Goal: Find contact information: Find contact information

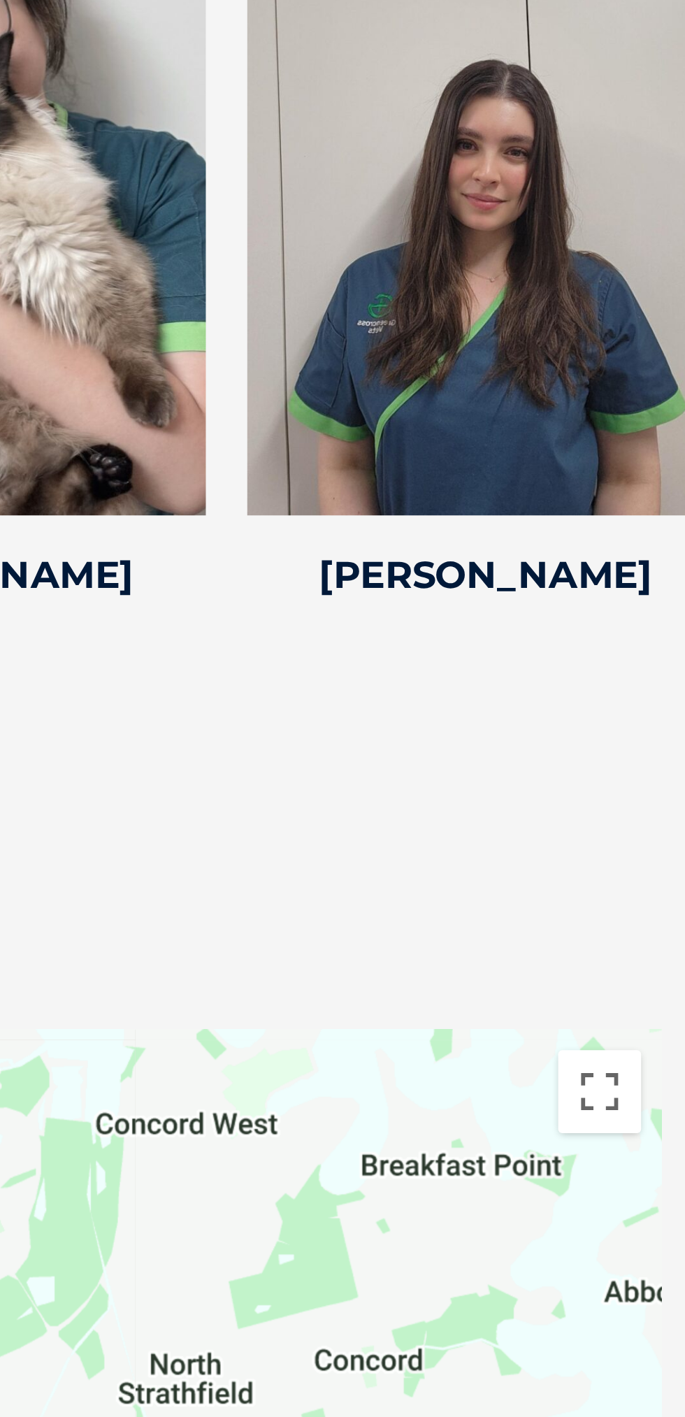
scroll to position [2095, 0]
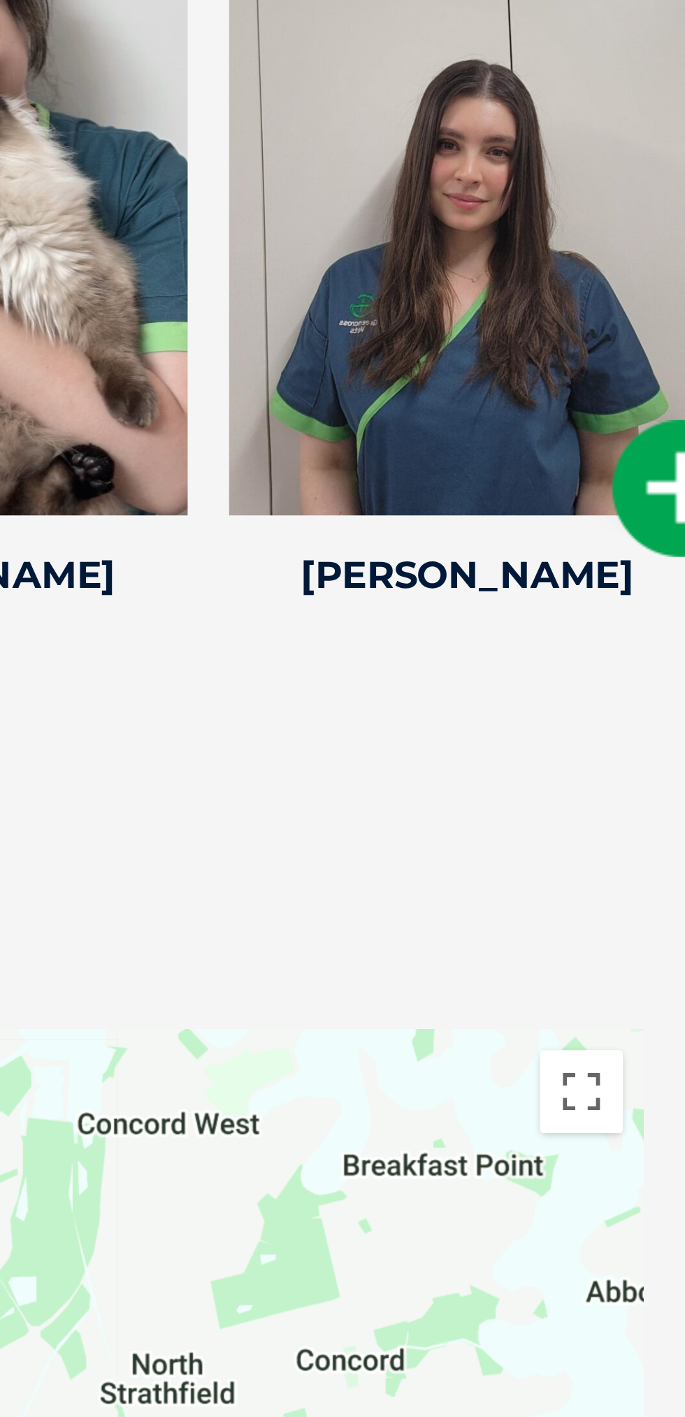
click at [635, 857] on div at bounding box center [611, 745] width 161 height 224
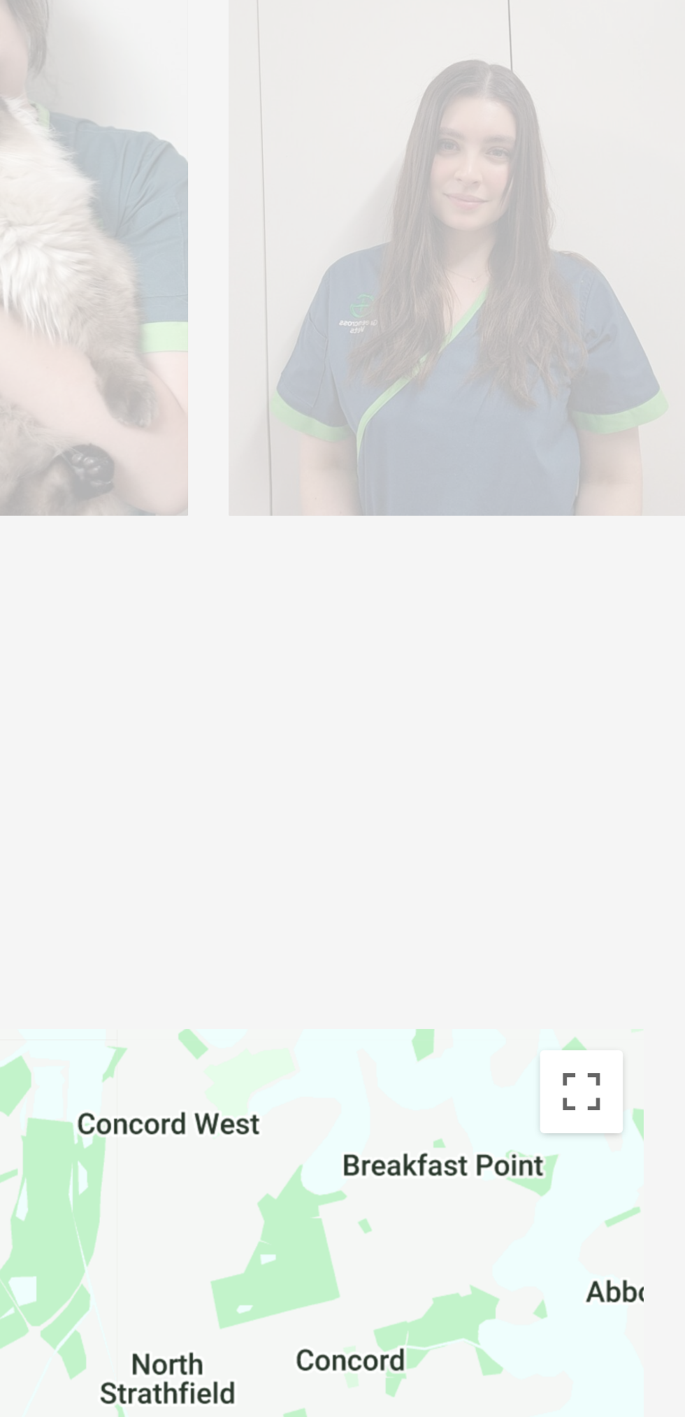
click at [631, 857] on div at bounding box center [611, 745] width 161 height 224
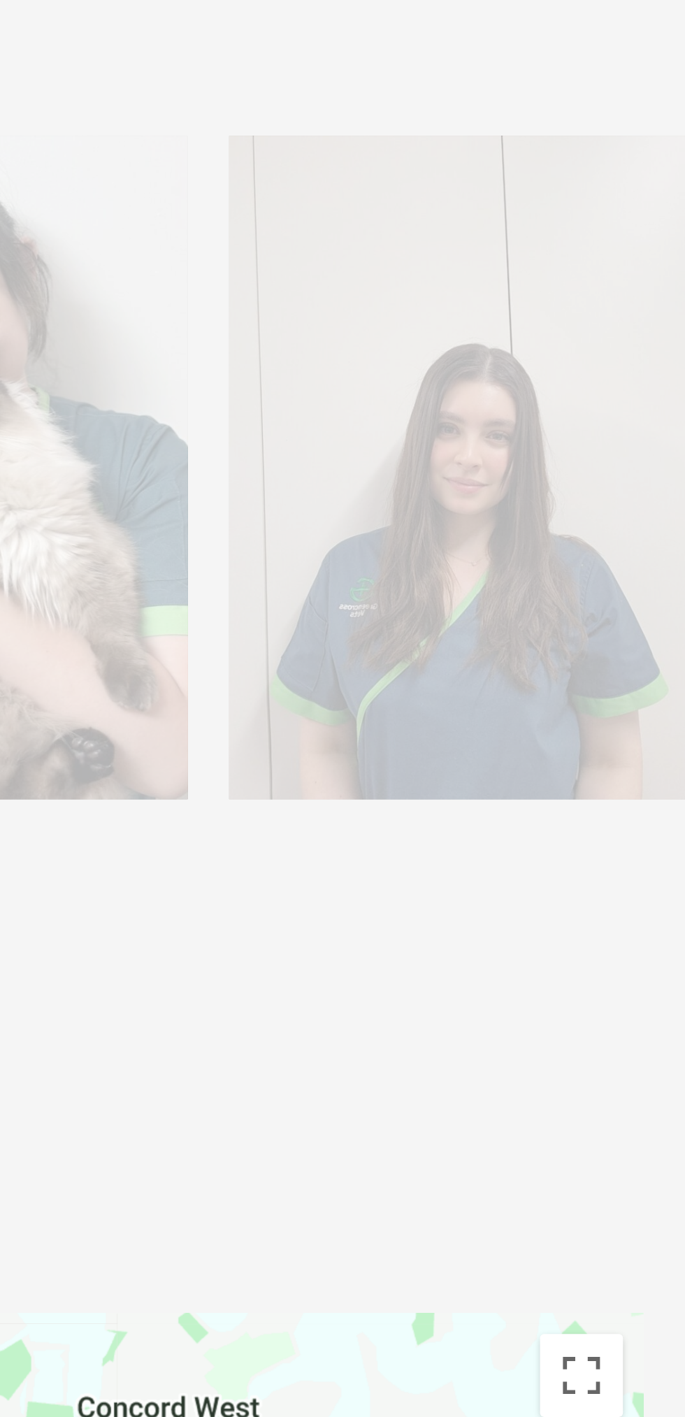
click at [627, 857] on div at bounding box center [611, 745] width 161 height 224
click at [615, 857] on div at bounding box center [611, 745] width 161 height 224
click at [580, 891] on div "[PERSON_NAME] [PERSON_NAME] is a dedicated veterinary nurse who has been a valu…" at bounding box center [611, 761] width 175 height 257
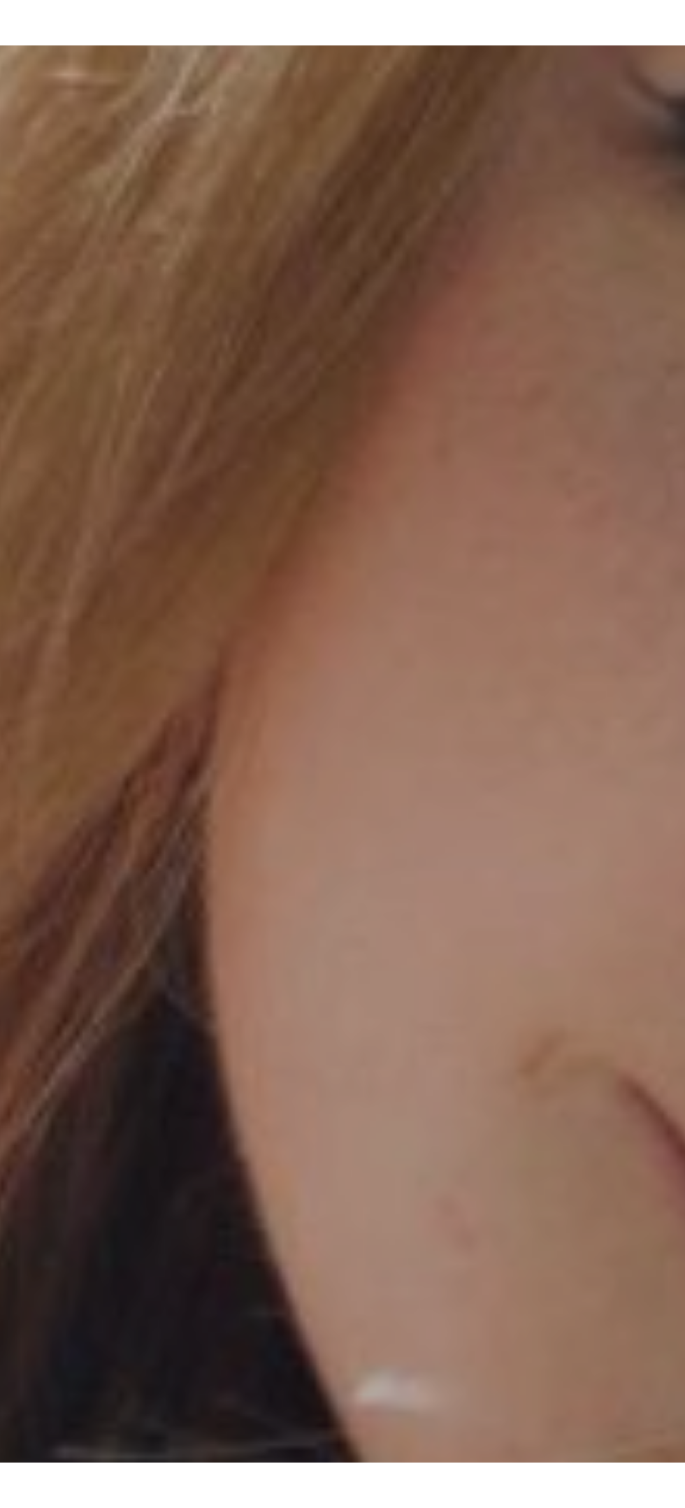
scroll to position [0, 0]
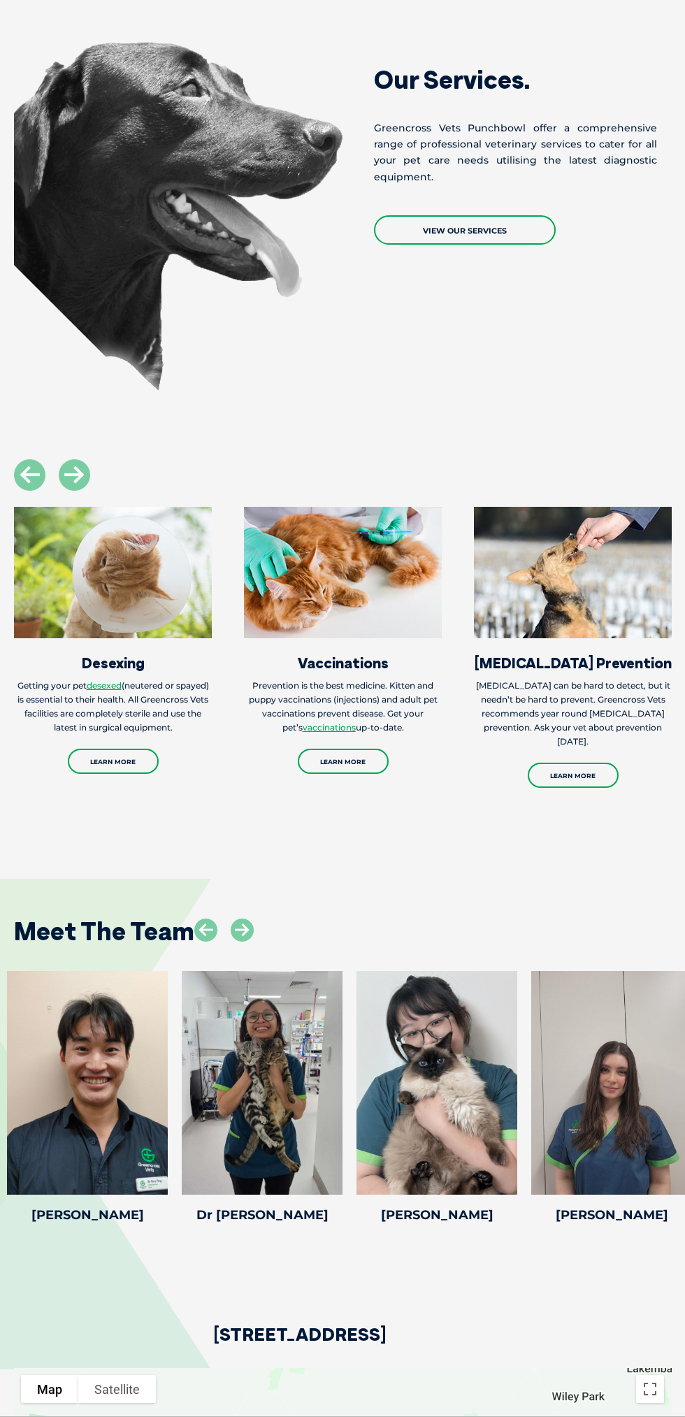
scroll to position [1771, 0]
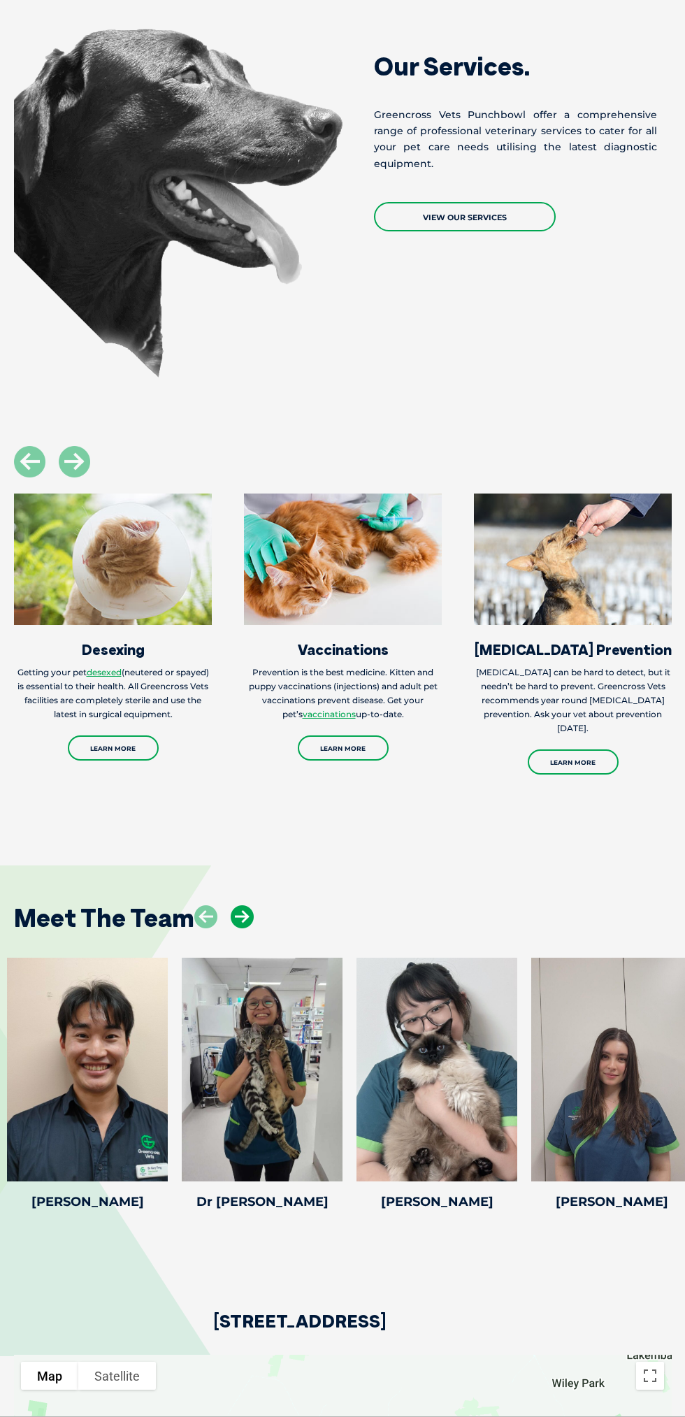
click at [249, 928] on icon at bounding box center [242, 916] width 23 height 23
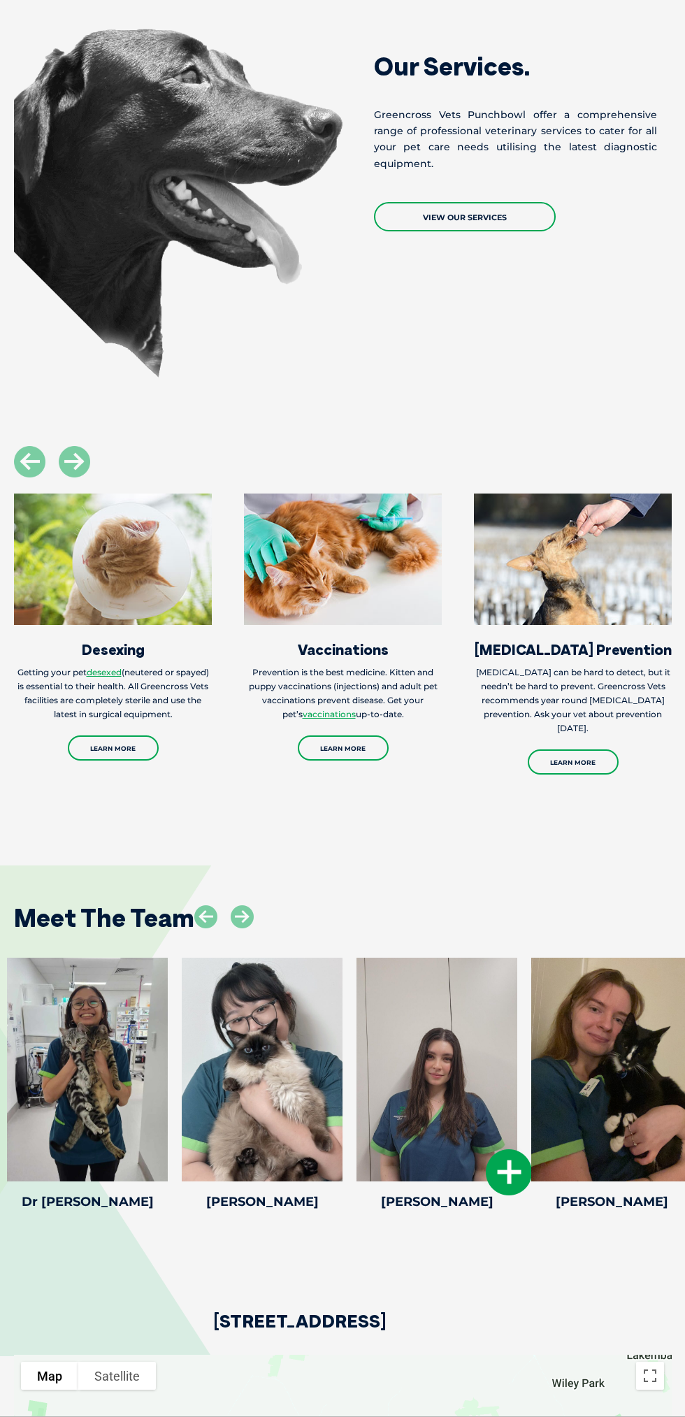
click at [456, 1182] on div at bounding box center [437, 1070] width 161 height 224
click at [503, 1196] on icon at bounding box center [509, 1172] width 46 height 46
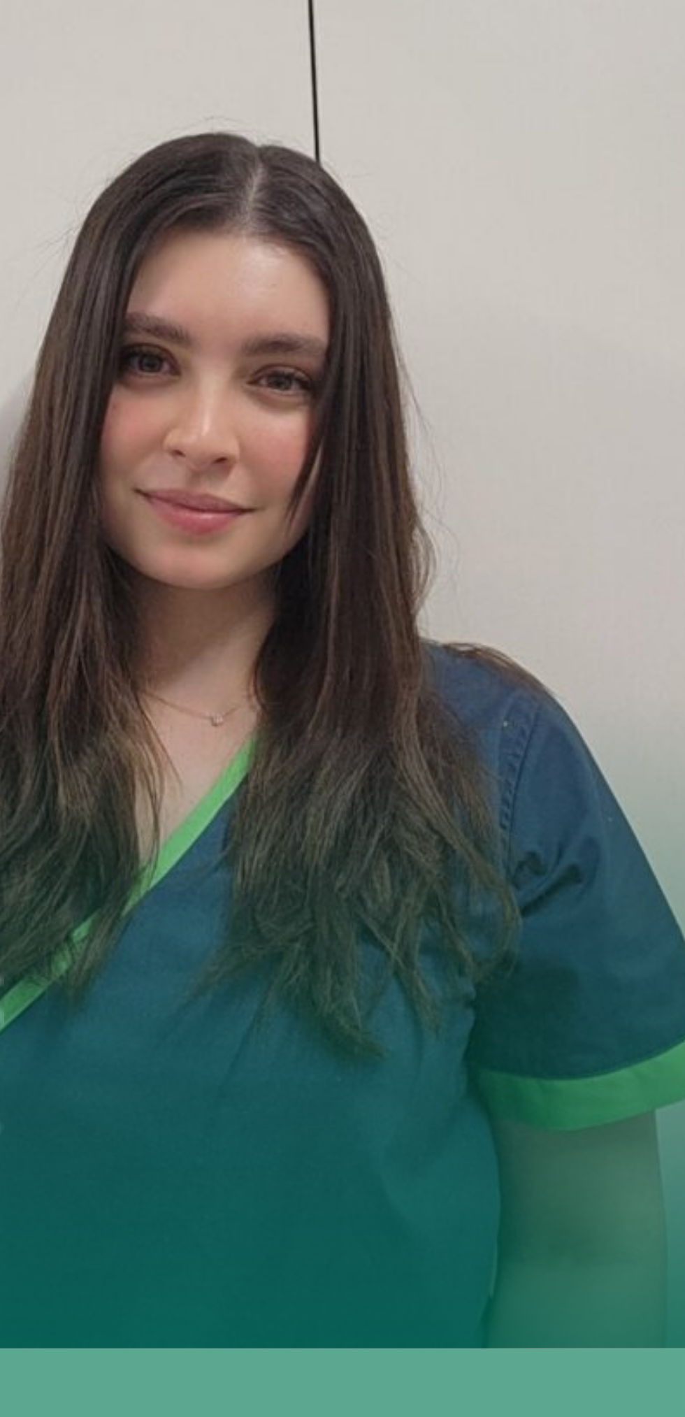
scroll to position [2357, 0]
